Goal: Information Seeking & Learning: Learn about a topic

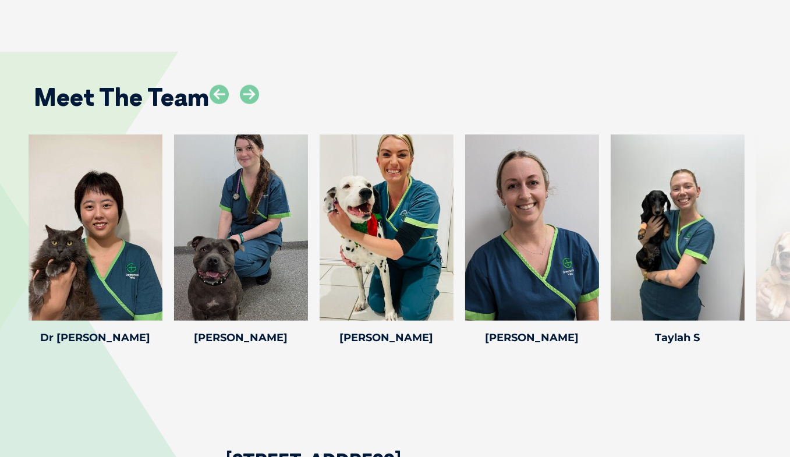
scroll to position [1685, 0]
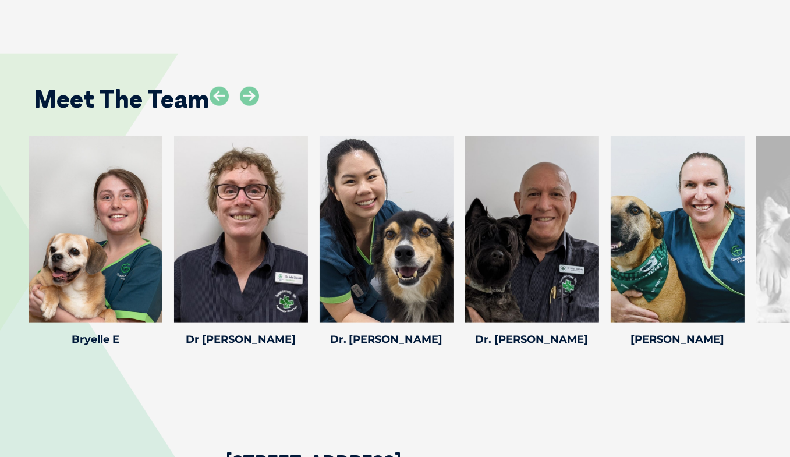
drag, startPoint x: 521, startPoint y: 179, endPoint x: 250, endPoint y: 73, distance: 290.8
click at [250, 73] on div "Meet The Team Dr. Brian S Dr. Brian S Veterinarian Dr. Brian Starkey has over 3…" at bounding box center [395, 208] width 790 height 379
click at [250, 87] on icon at bounding box center [249, 96] width 19 height 19
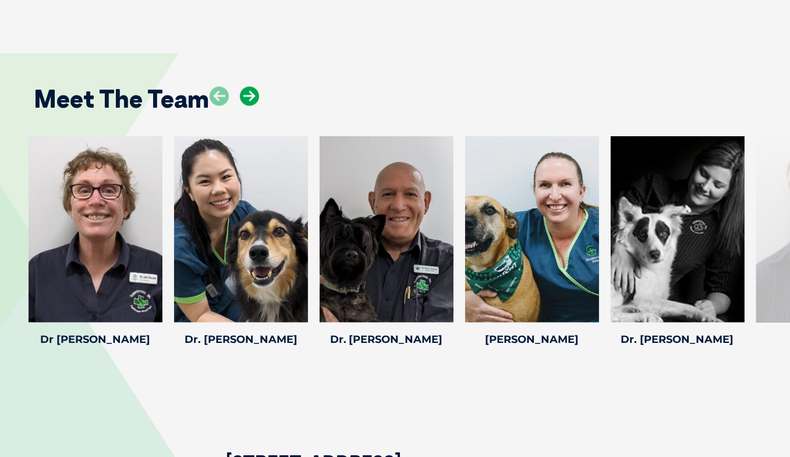
click at [250, 87] on icon at bounding box center [249, 96] width 19 height 19
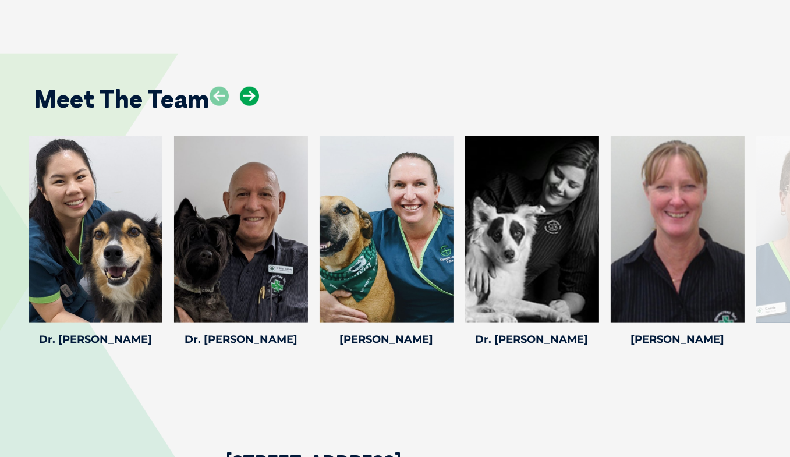
click at [250, 87] on icon at bounding box center [249, 96] width 19 height 19
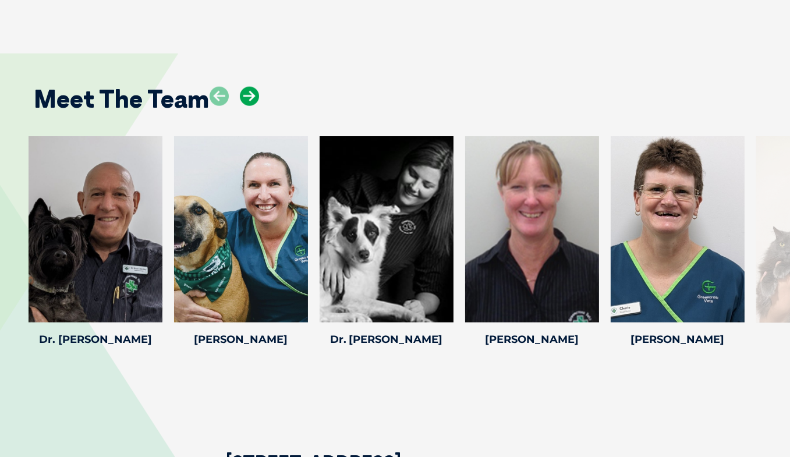
click at [250, 87] on icon at bounding box center [249, 96] width 19 height 19
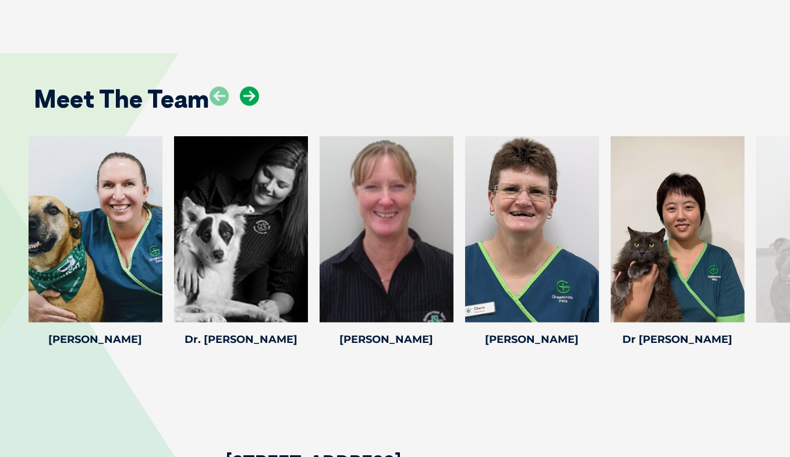
click at [250, 87] on icon at bounding box center [249, 96] width 19 height 19
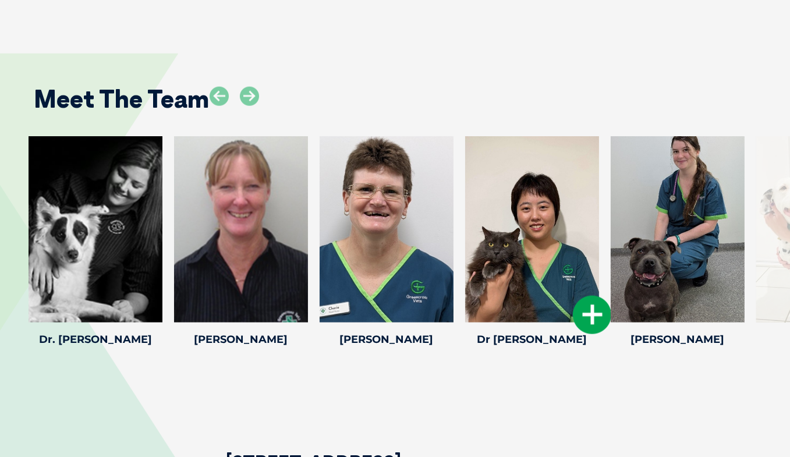
click at [519, 213] on div at bounding box center [532, 229] width 134 height 186
click at [591, 296] on icon at bounding box center [592, 315] width 38 height 38
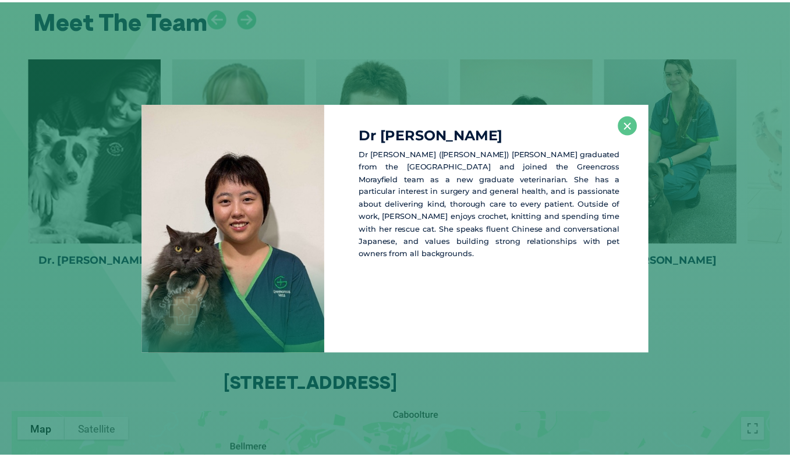
scroll to position [1767, 0]
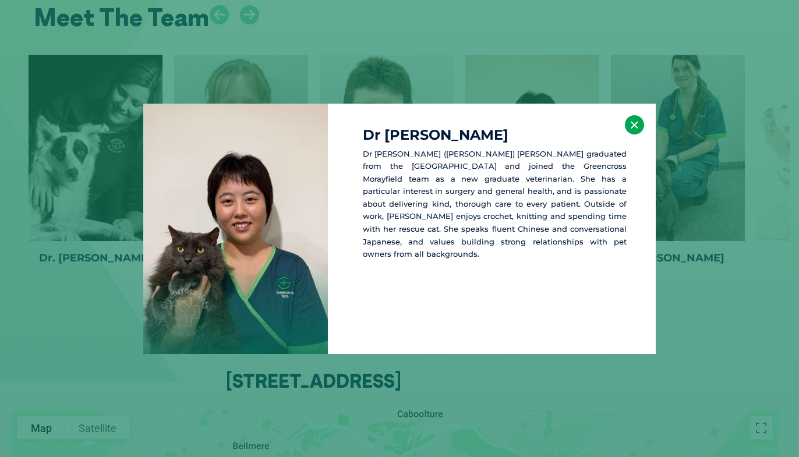
click at [634, 128] on button "×" at bounding box center [634, 124] width 19 height 19
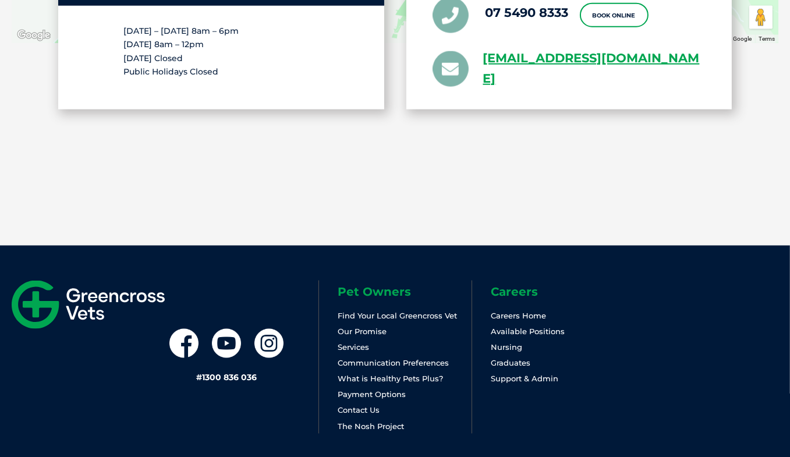
scroll to position [2441, 0]
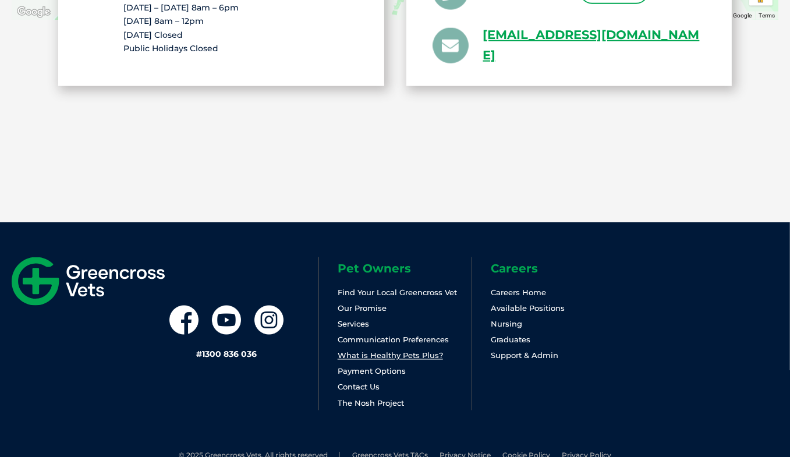
click at [369, 351] on link "What is Healthy Pets Plus?" at bounding box center [390, 355] width 105 height 9
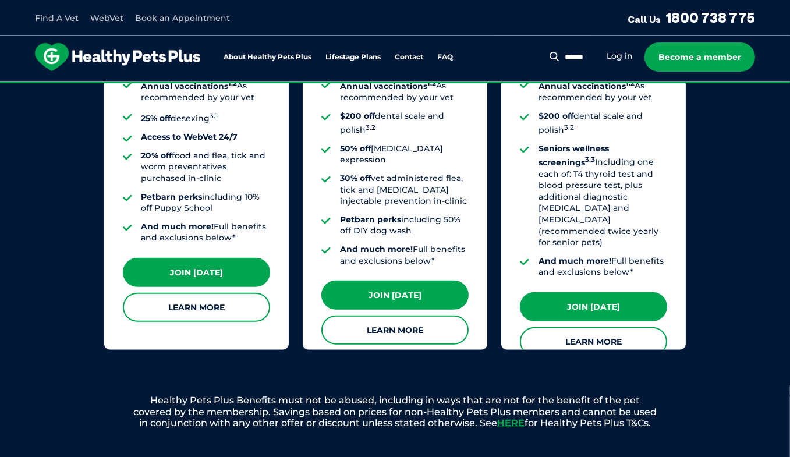
scroll to position [1098, 0]
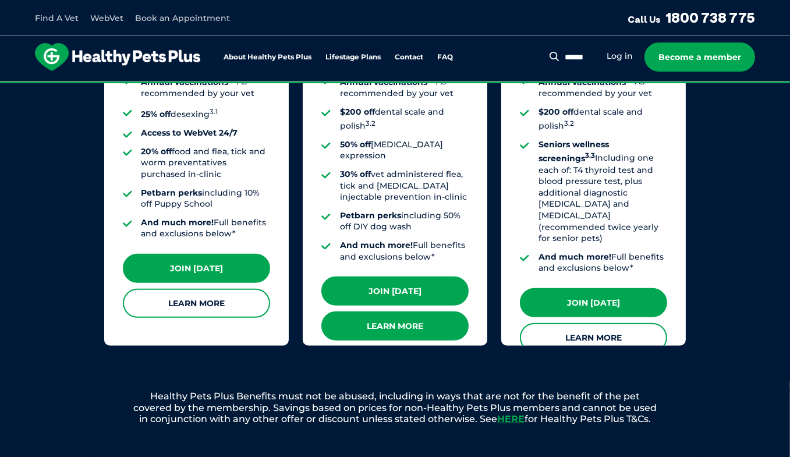
click at [419, 312] on link "Learn More" at bounding box center [394, 326] width 147 height 29
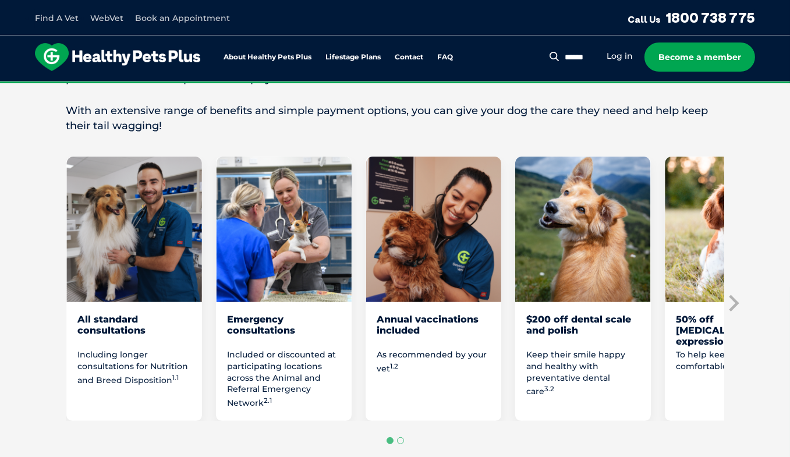
scroll to position [600, 0]
click at [736, 301] on icon "Next slide" at bounding box center [734, 304] width 10 height 16
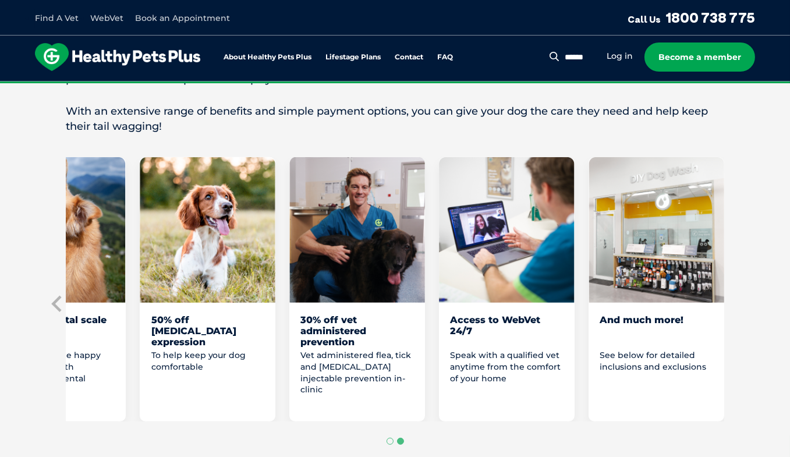
click at [683, 314] on div "And much more!" at bounding box center [656, 331] width 112 height 34
click at [690, 270] on img "8 of 8" at bounding box center [657, 230] width 136 height 146
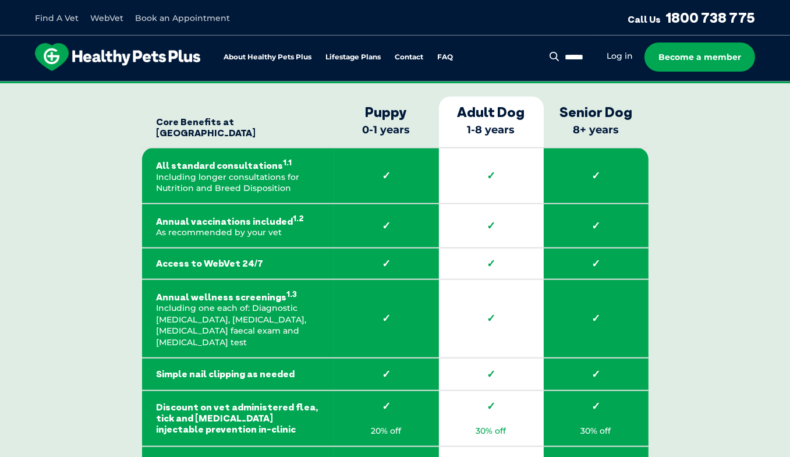
scroll to position [1760, 0]
